Goal: Register for event/course

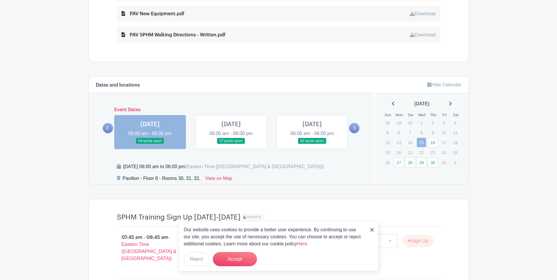
scroll to position [381, 0]
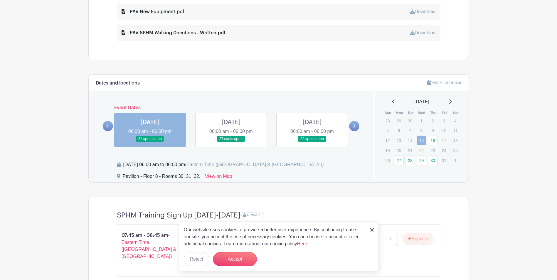
click at [107, 125] on icon at bounding box center [107, 126] width 3 height 4
click at [150, 142] on link at bounding box center [150, 142] width 0 height 0
click at [231, 259] on button "Accept" at bounding box center [235, 259] width 44 height 14
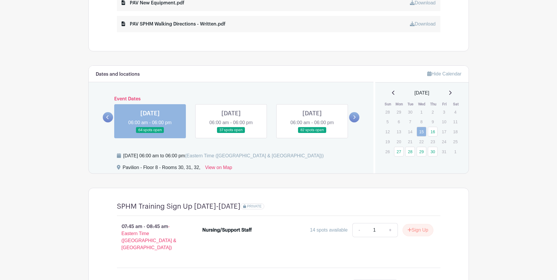
scroll to position [400, 0]
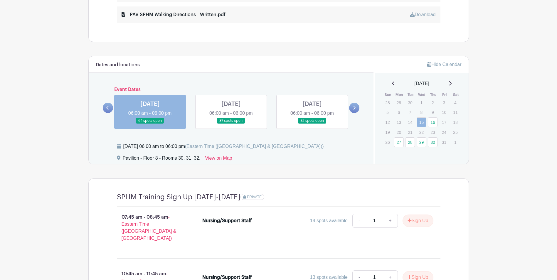
click at [150, 124] on link at bounding box center [150, 124] width 0 height 0
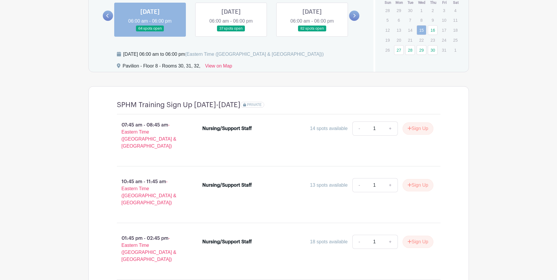
scroll to position [458, 0]
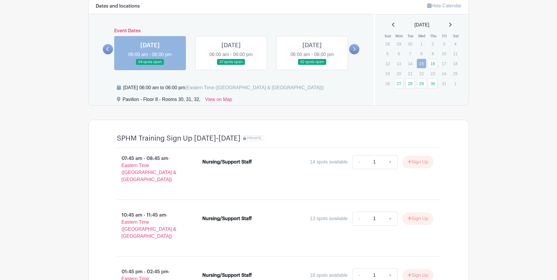
click at [231, 65] on link at bounding box center [231, 65] width 0 height 0
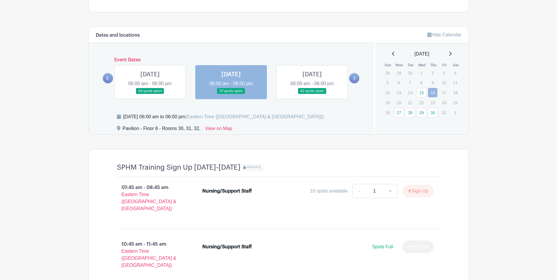
scroll to position [429, 0]
click at [109, 79] on icon at bounding box center [107, 78] width 3 height 4
click at [451, 53] on icon at bounding box center [449, 54] width 3 height 5
click at [432, 74] on link "30" at bounding box center [432, 74] width 10 height 10
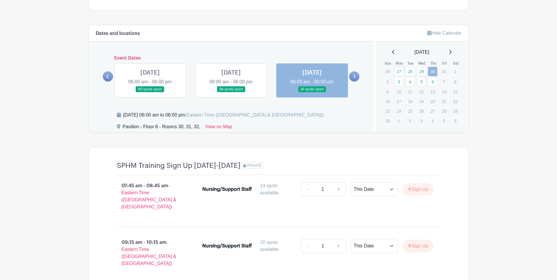
scroll to position [429, 0]
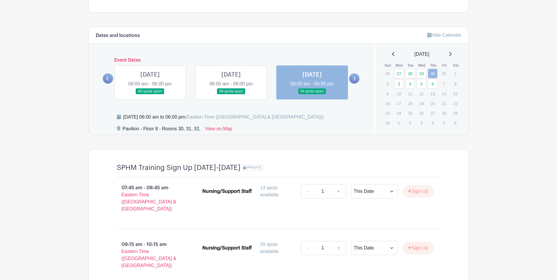
click at [109, 78] on icon at bounding box center [107, 78] width 3 height 4
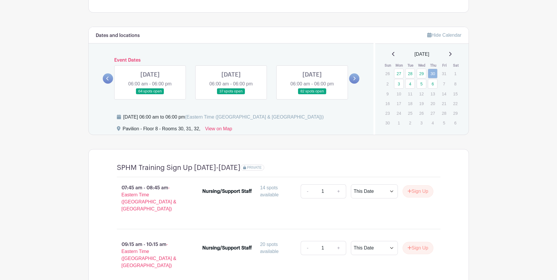
click at [388, 54] on div "[DATE]" at bounding box center [421, 54] width 79 height 7
click at [106, 79] on link at bounding box center [108, 78] width 10 height 10
click at [108, 81] on link at bounding box center [108, 78] width 10 height 10
click at [231, 94] on link at bounding box center [231, 94] width 0 height 0
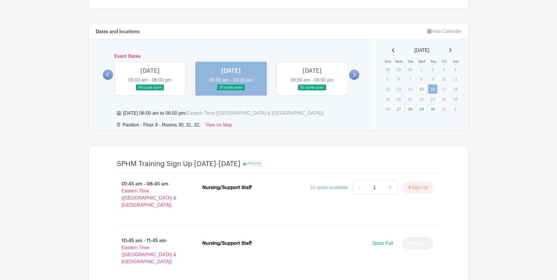
scroll to position [429, 0]
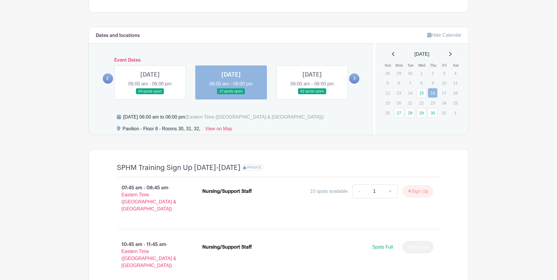
click at [231, 94] on link at bounding box center [231, 94] width 0 height 0
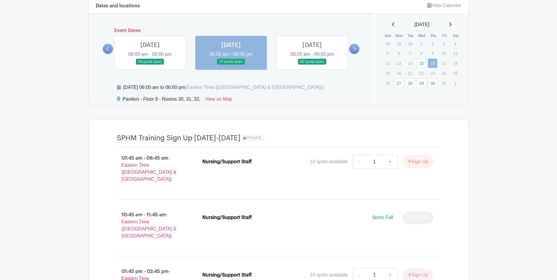
scroll to position [458, 0]
click at [312, 65] on link at bounding box center [312, 65] width 0 height 0
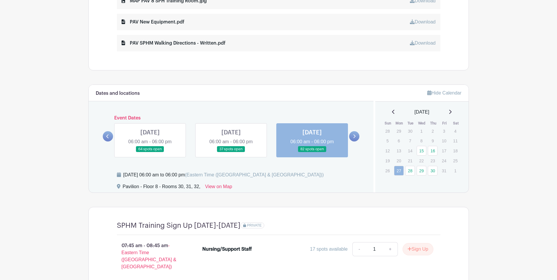
scroll to position [302, 0]
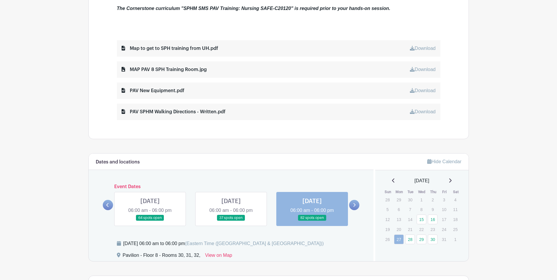
click at [356, 205] on link at bounding box center [354, 205] width 10 height 10
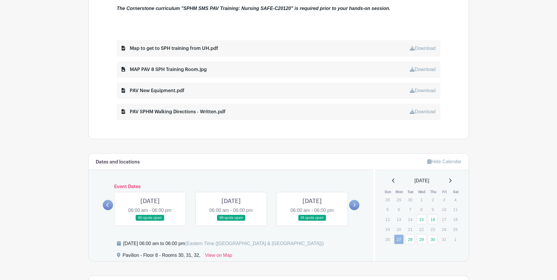
click at [231, 221] on link at bounding box center [231, 221] width 0 height 0
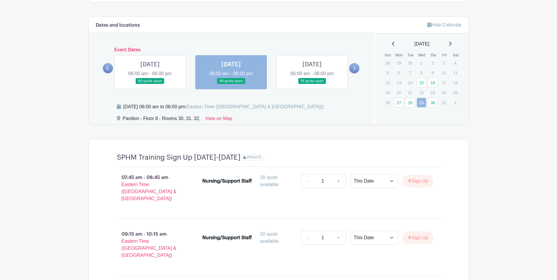
scroll to position [420, 0]
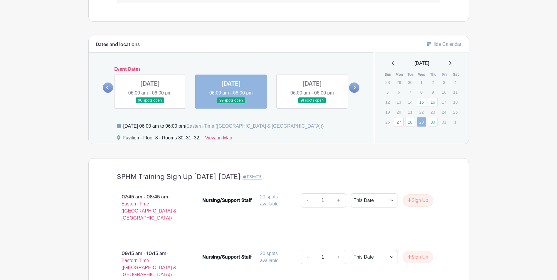
click at [358, 86] on link at bounding box center [354, 87] width 10 height 10
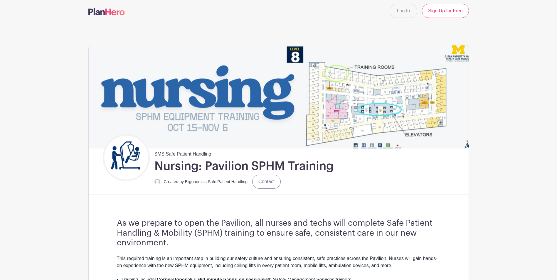
scroll to position [0, 0]
